Goal: Task Accomplishment & Management: Manage account settings

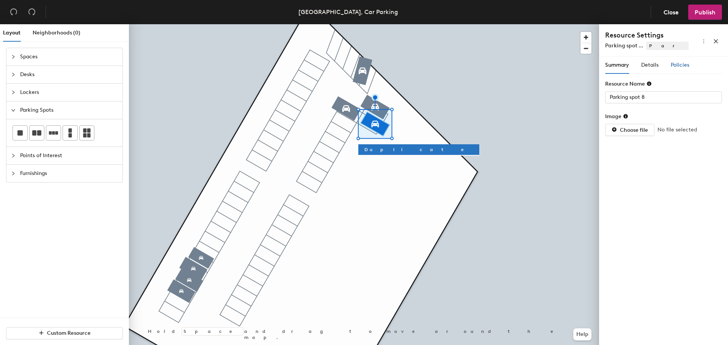
click at [673, 64] on span "Policies" at bounding box center [680, 65] width 19 height 6
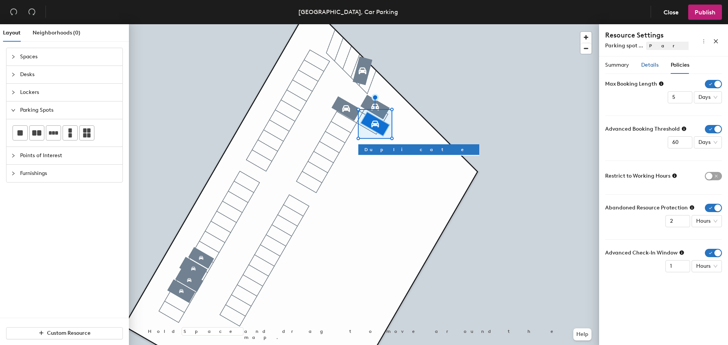
click at [654, 63] on span "Details" at bounding box center [649, 65] width 17 height 6
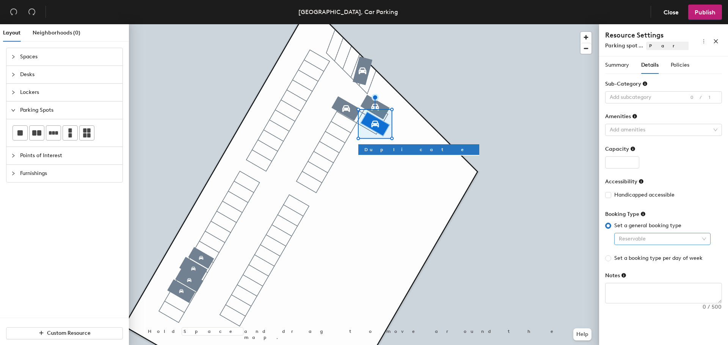
click at [703, 239] on span "Reservable" at bounding box center [662, 239] width 87 height 11
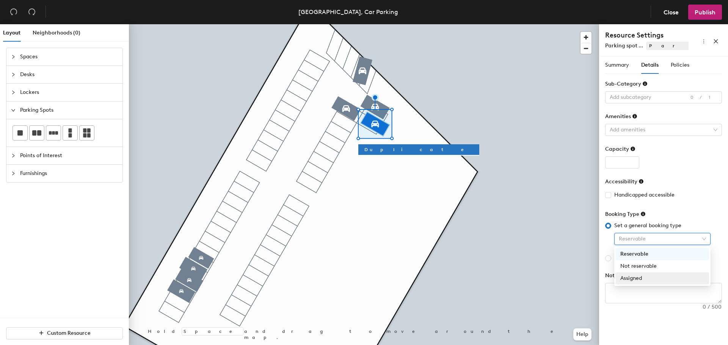
click at [657, 276] on div "Assigned" at bounding box center [662, 278] width 84 height 8
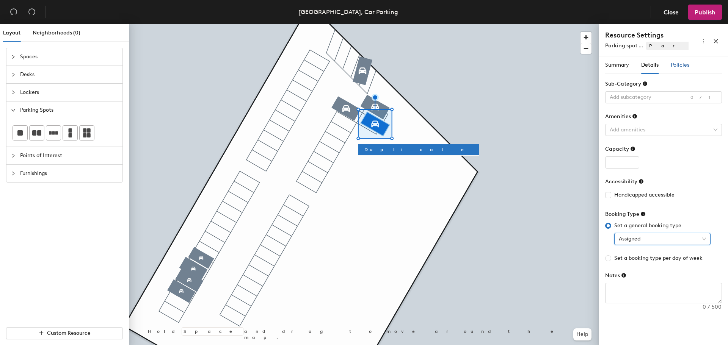
click at [685, 66] on span "Policies" at bounding box center [680, 65] width 19 height 6
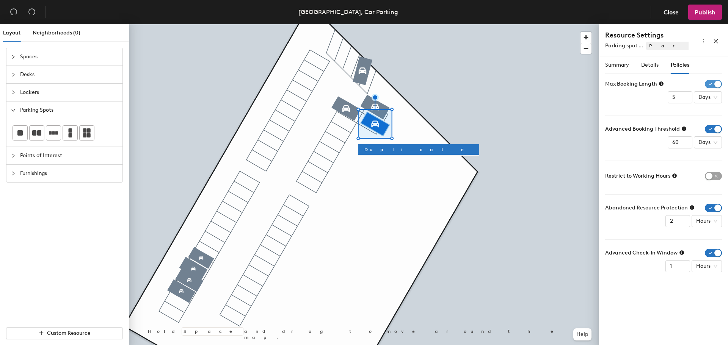
click at [719, 82] on span "button" at bounding box center [713, 84] width 17 height 8
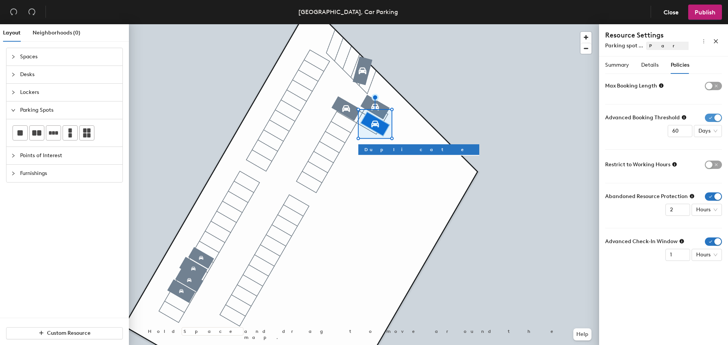
click at [719, 116] on span "button" at bounding box center [713, 118] width 17 height 8
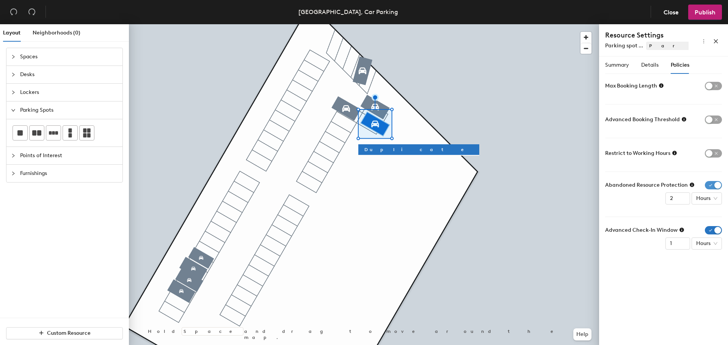
click at [716, 186] on span "button" at bounding box center [713, 185] width 17 height 8
click at [717, 219] on span "button" at bounding box center [713, 219] width 17 height 8
click at [709, 11] on span "Publish" at bounding box center [705, 12] width 21 height 7
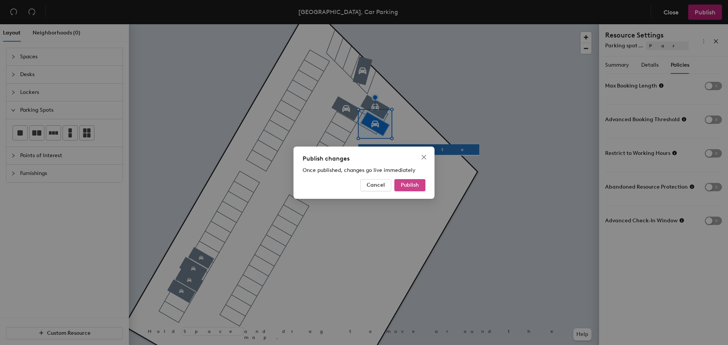
click at [408, 185] on span "Publish" at bounding box center [410, 185] width 18 height 6
